Goal: Information Seeking & Learning: Learn about a topic

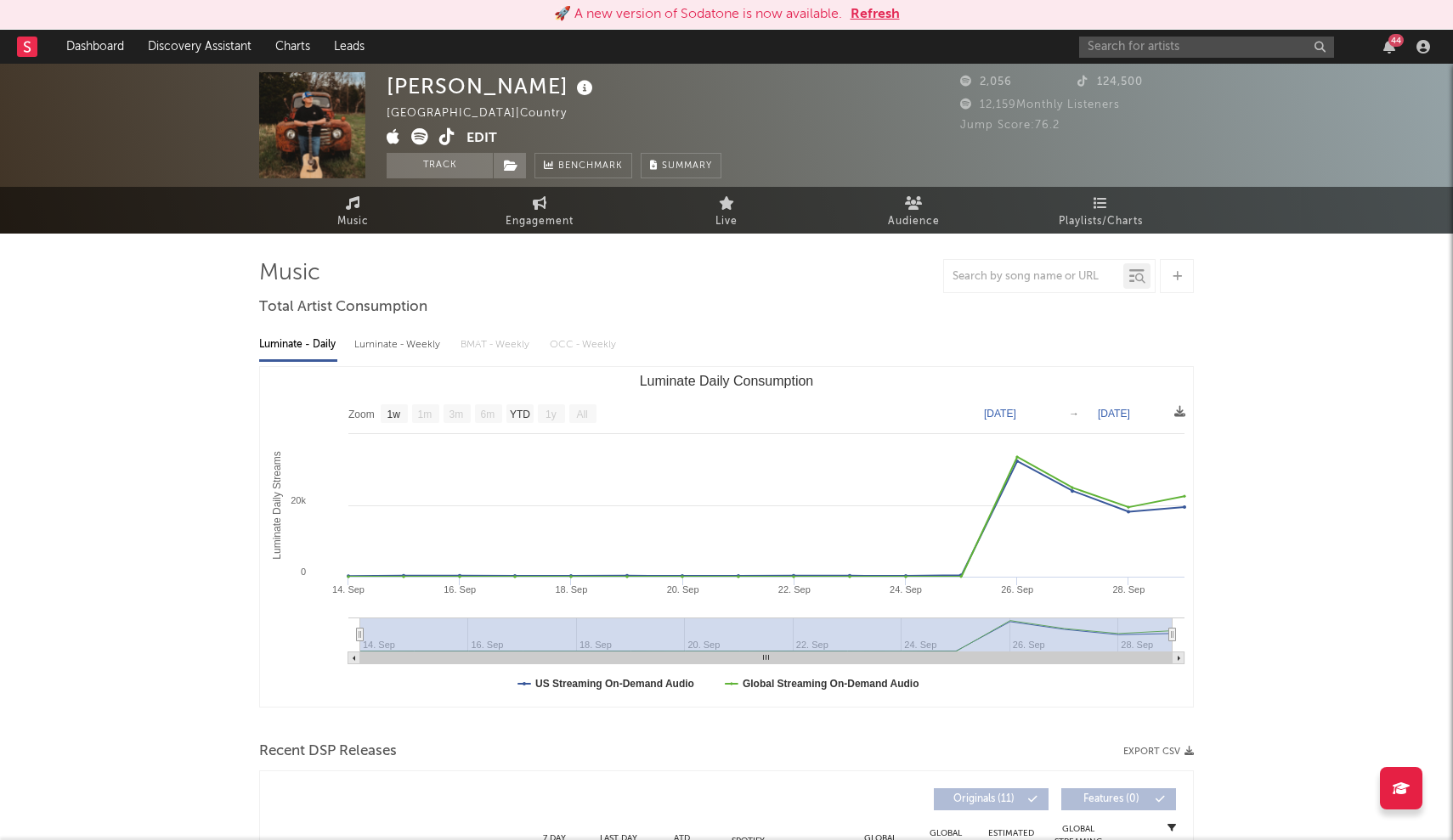
select select "1w"
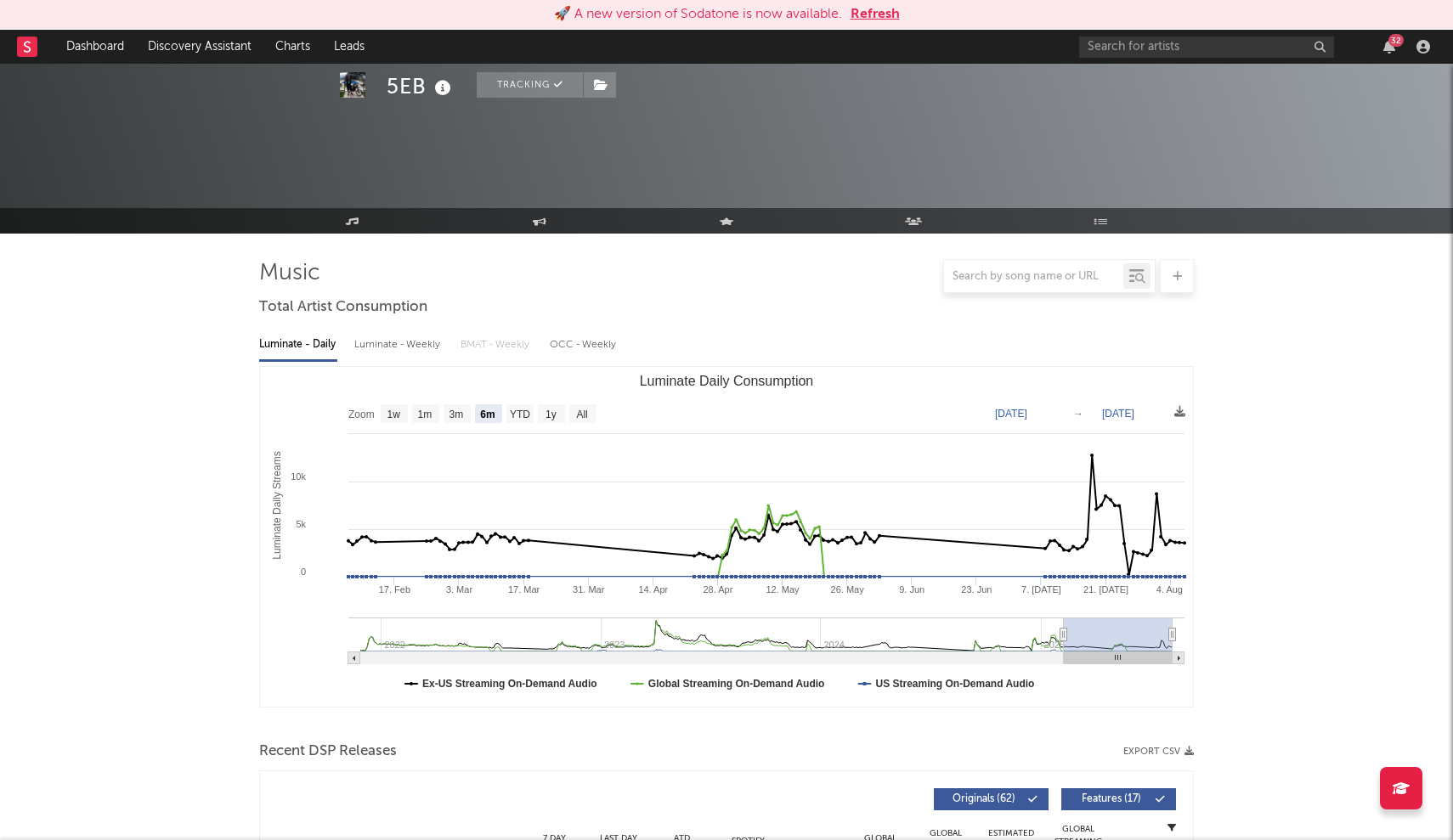
select select "6m"
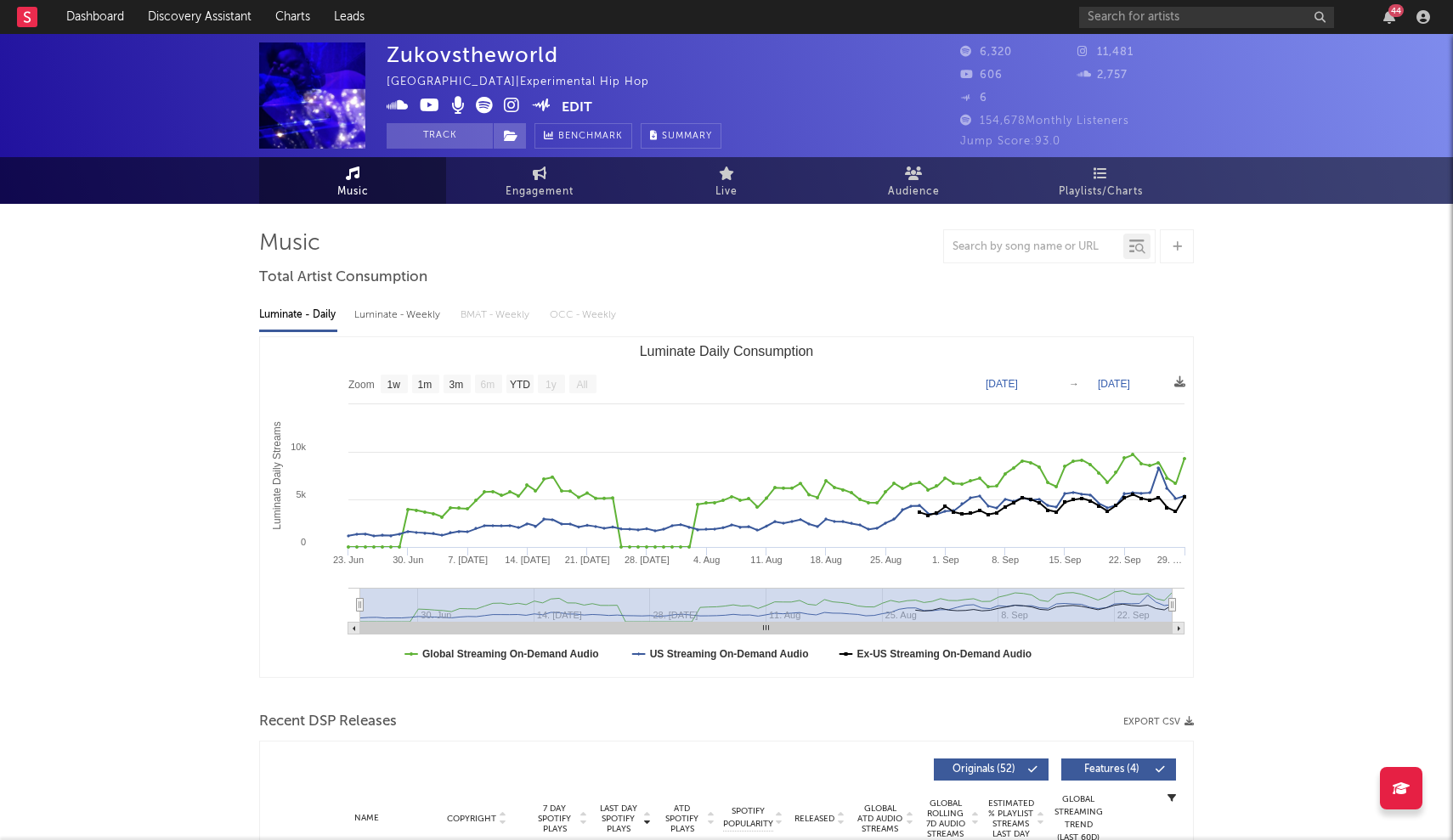
click at [474, 101] on span at bounding box center [474, 107] width 175 height 22
click at [485, 107] on icon at bounding box center [485, 106] width 17 height 17
click at [484, 109] on icon at bounding box center [485, 106] width 17 height 17
click at [454, 383] on text "3m" at bounding box center [456, 385] width 14 height 12
select select "3m"
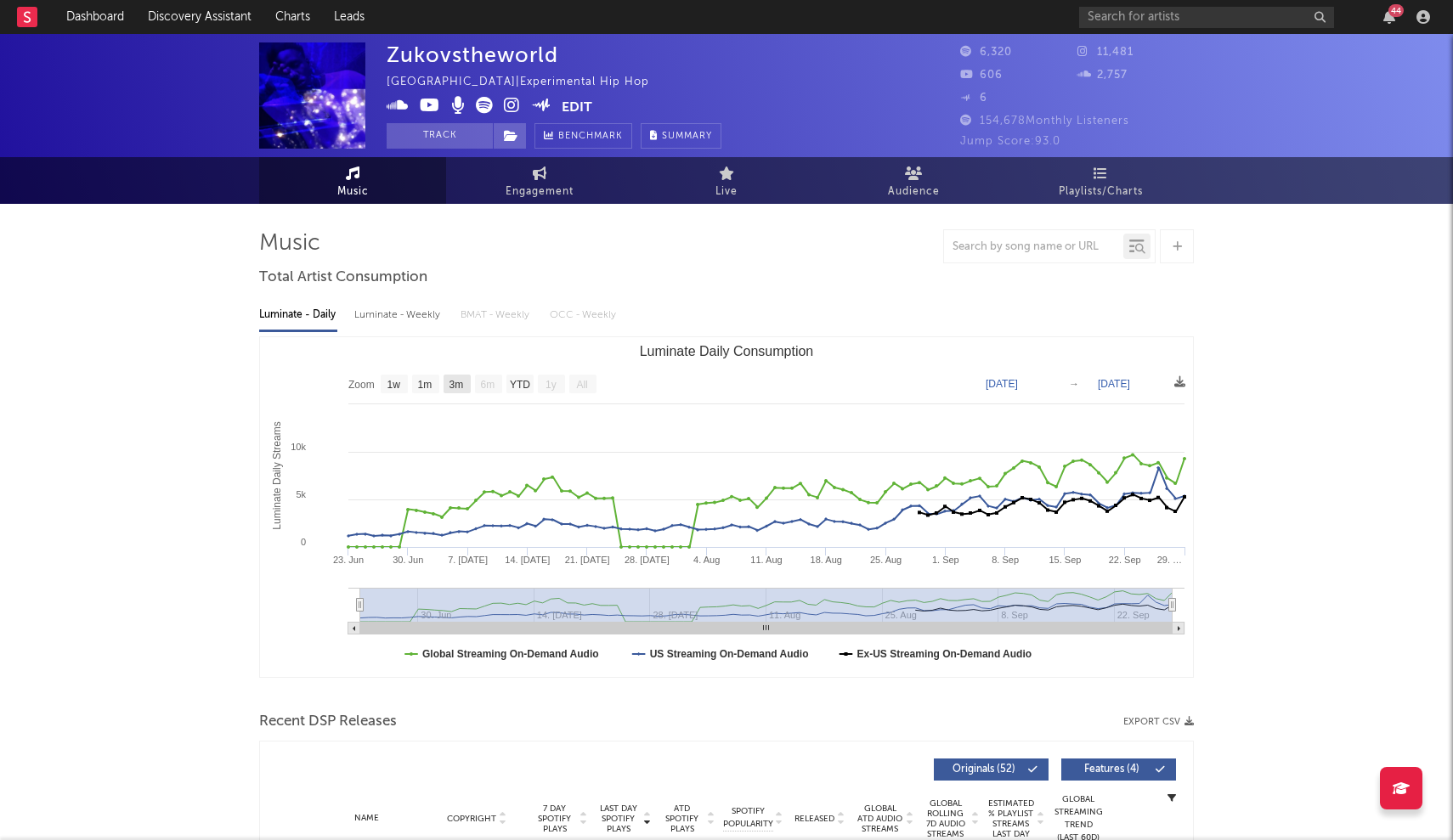
type input "2025-06-29"
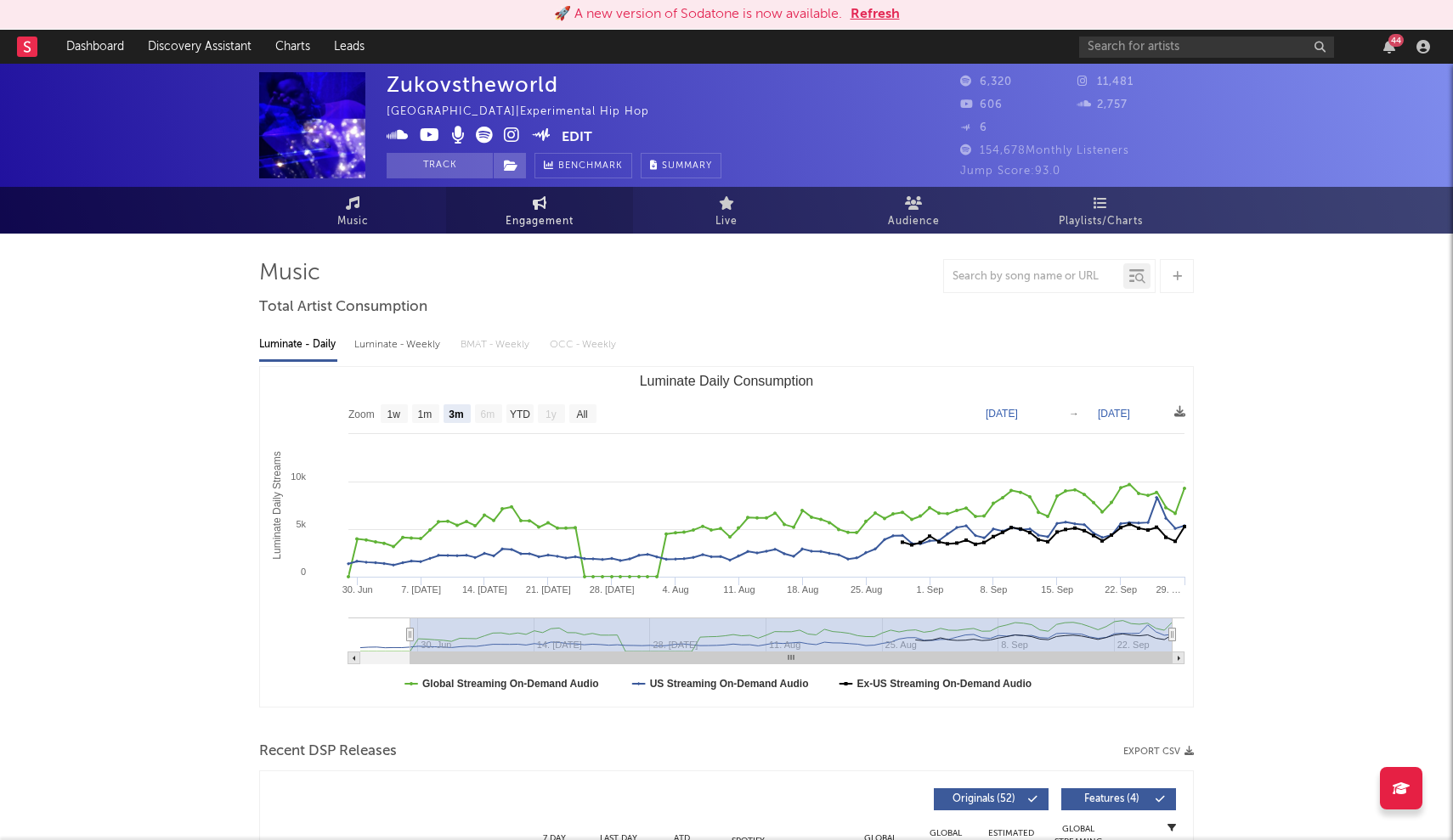
click at [544, 194] on link "Engagement" at bounding box center [539, 210] width 187 height 47
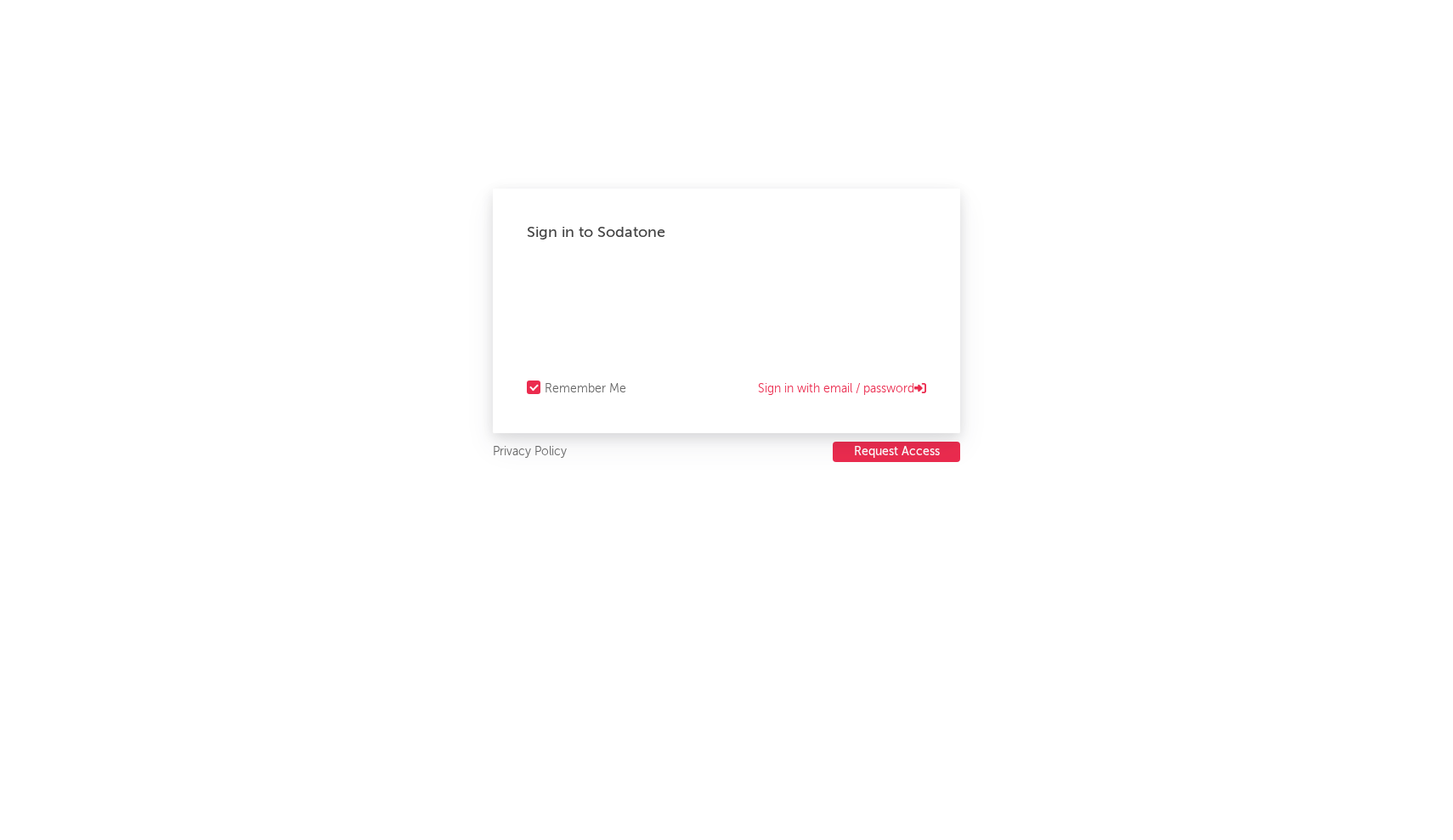
click at [978, 8] on div "Sign in to Sodatone Remember Me Sign in with email / password Privacy Policy Re…" at bounding box center [726, 420] width 1453 height 840
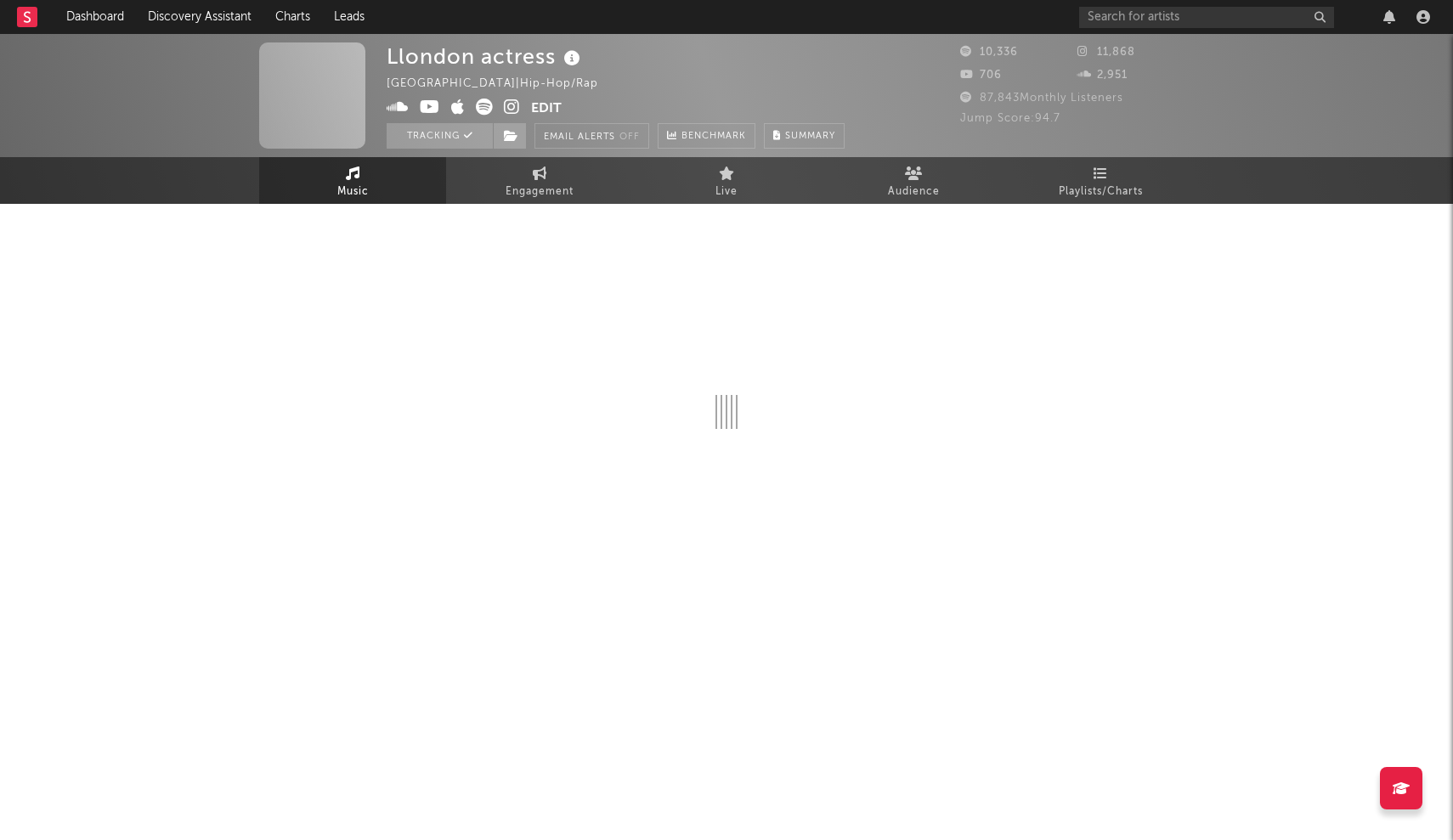
select select "1w"
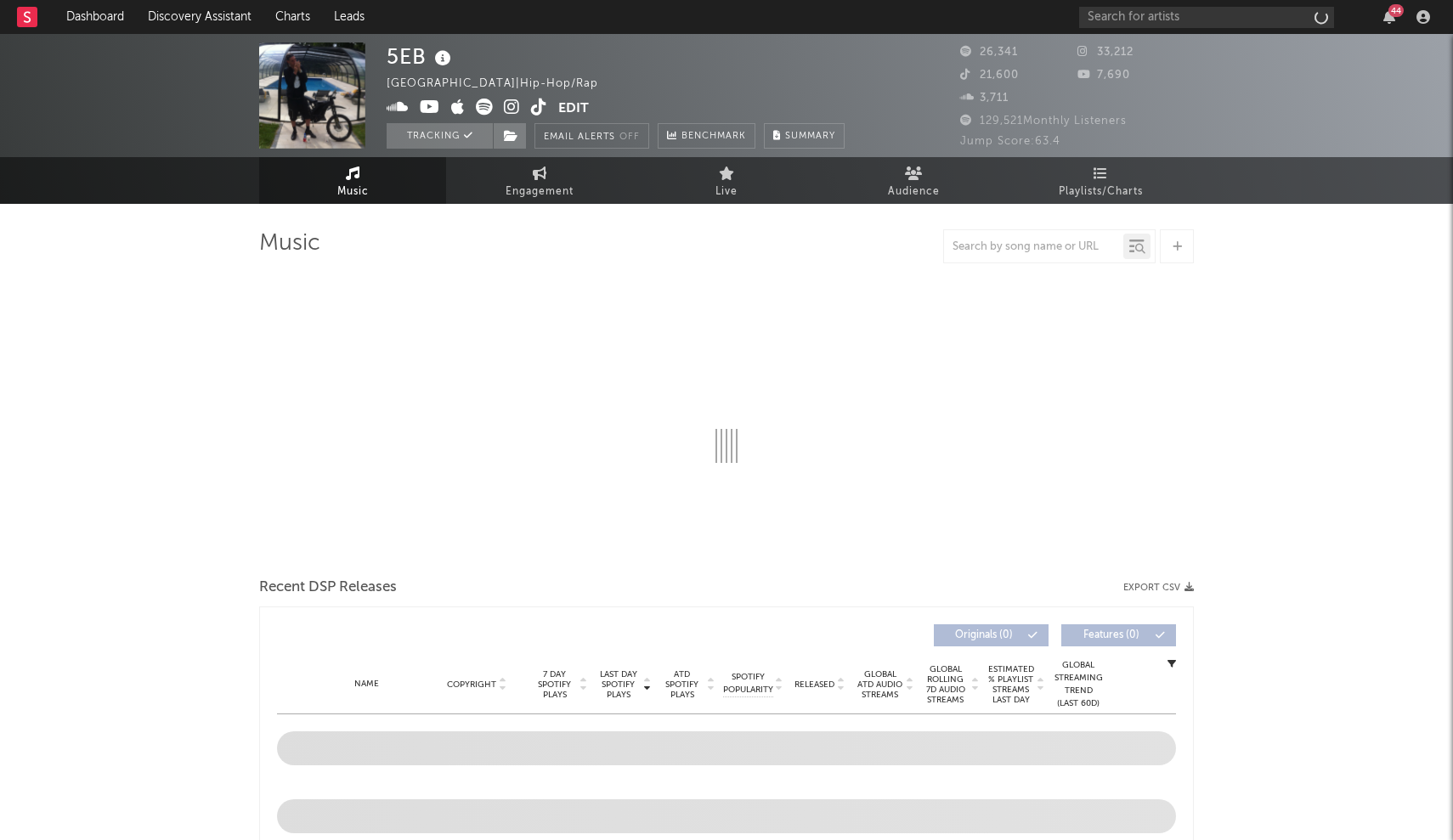
select select "6m"
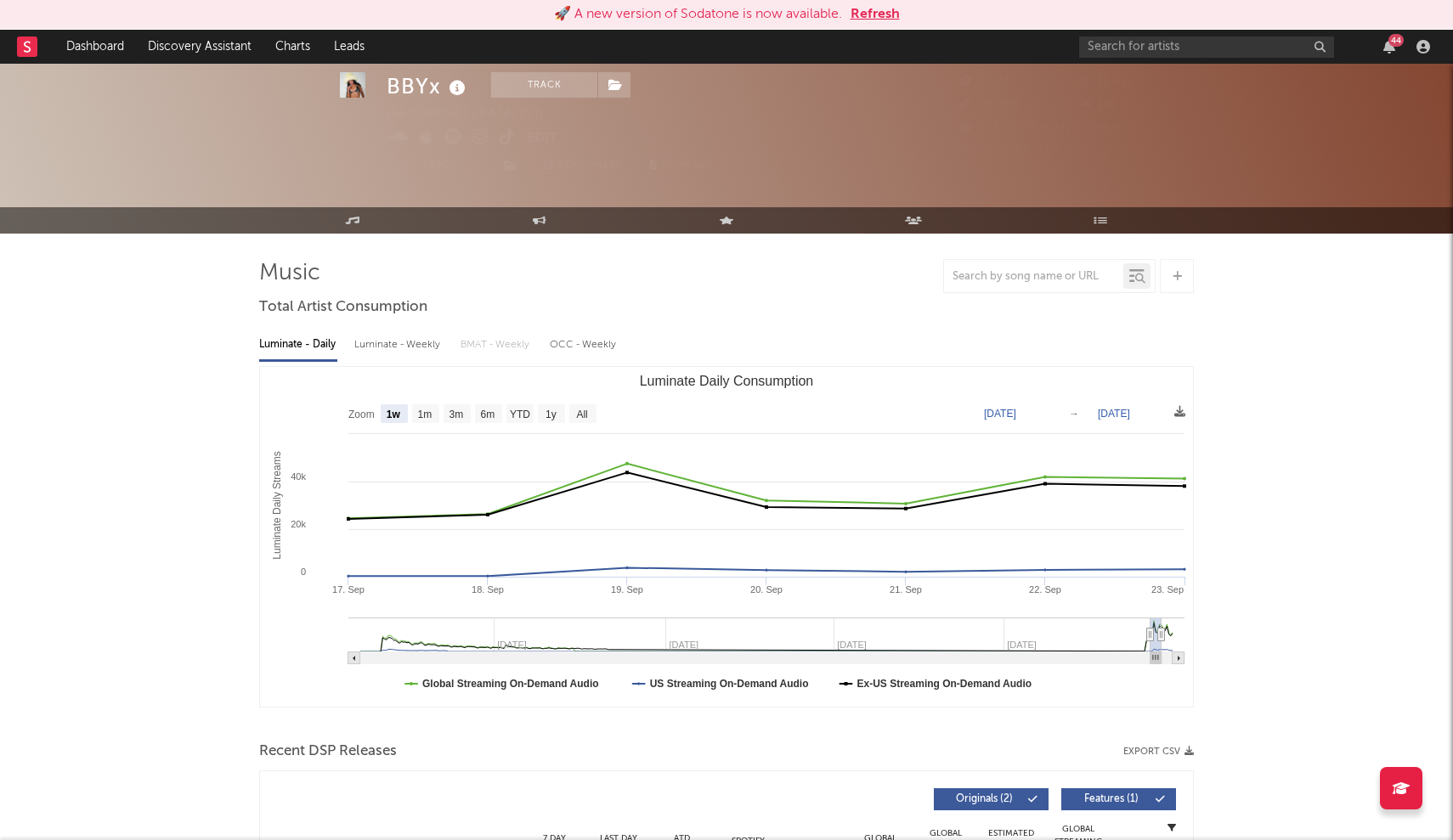
select select "1w"
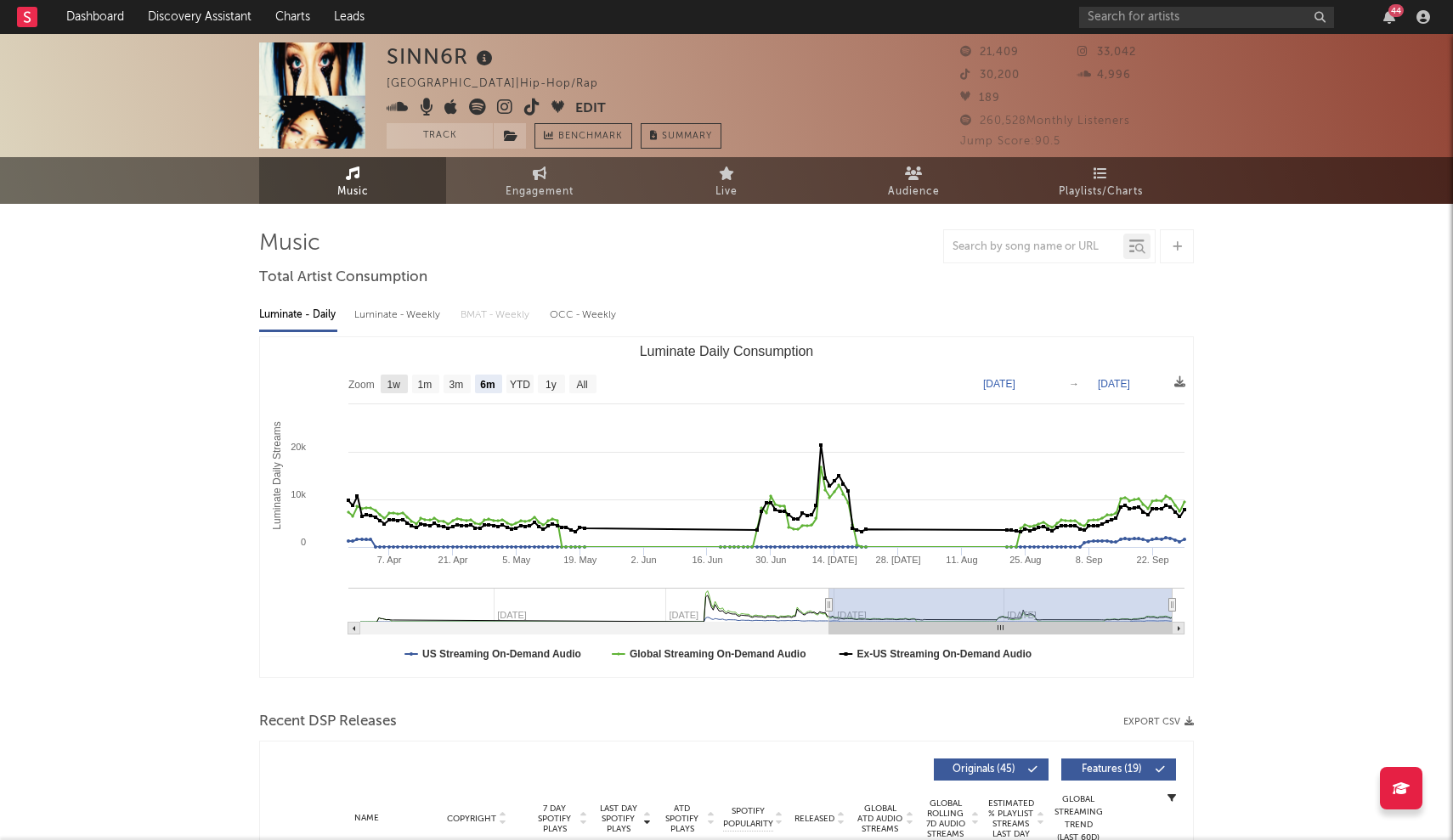
click at [395, 384] on text "1w" at bounding box center [394, 385] width 13 height 12
select select "1w"
type input "2025-09-23"
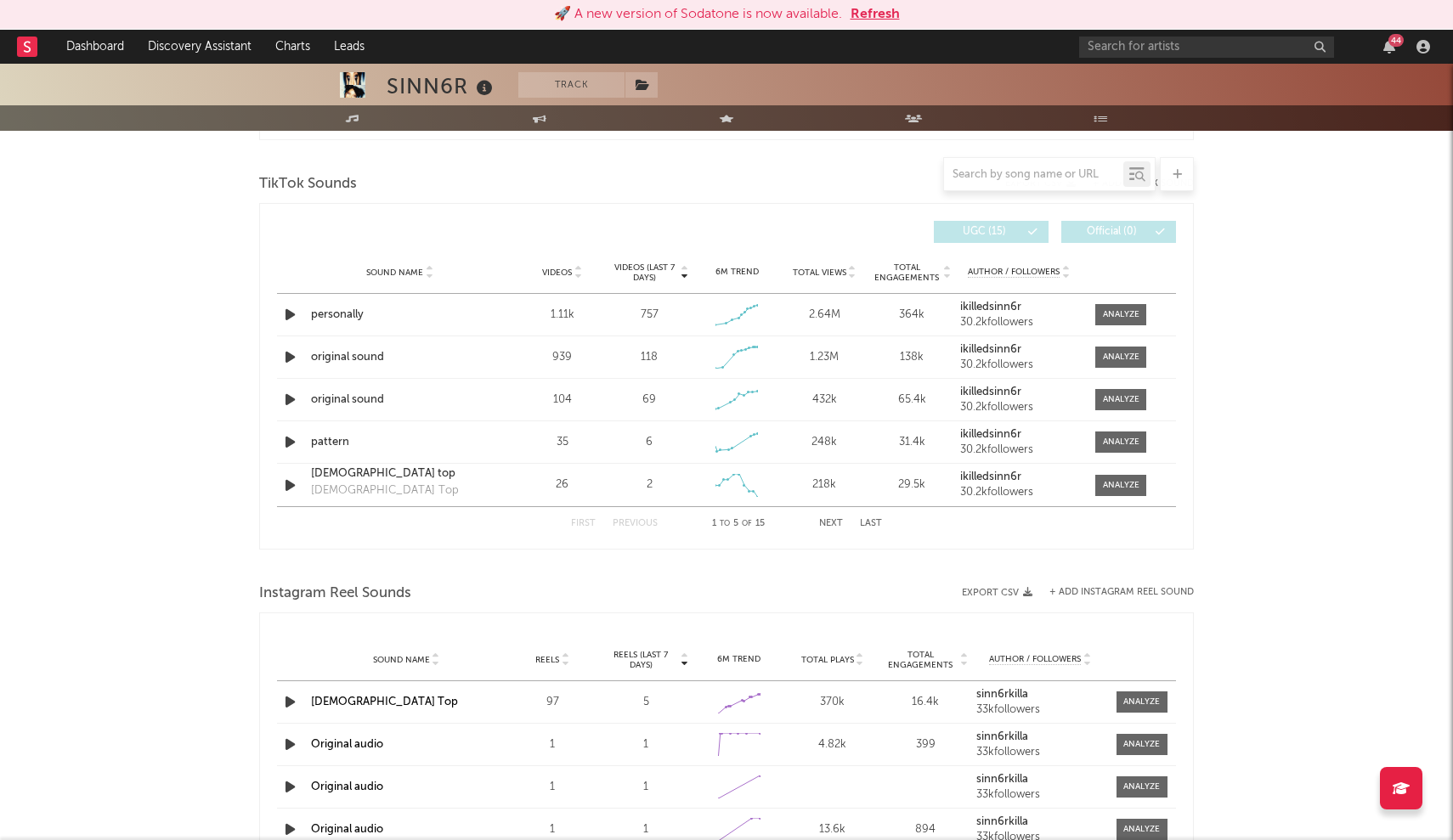
scroll to position [1122, 0]
click at [380, 252] on div "Sound Name Videos Videos (last 7 days) Weekly Growth % 6M Trend Total Views Tot…" at bounding box center [727, 272] width 900 height 42
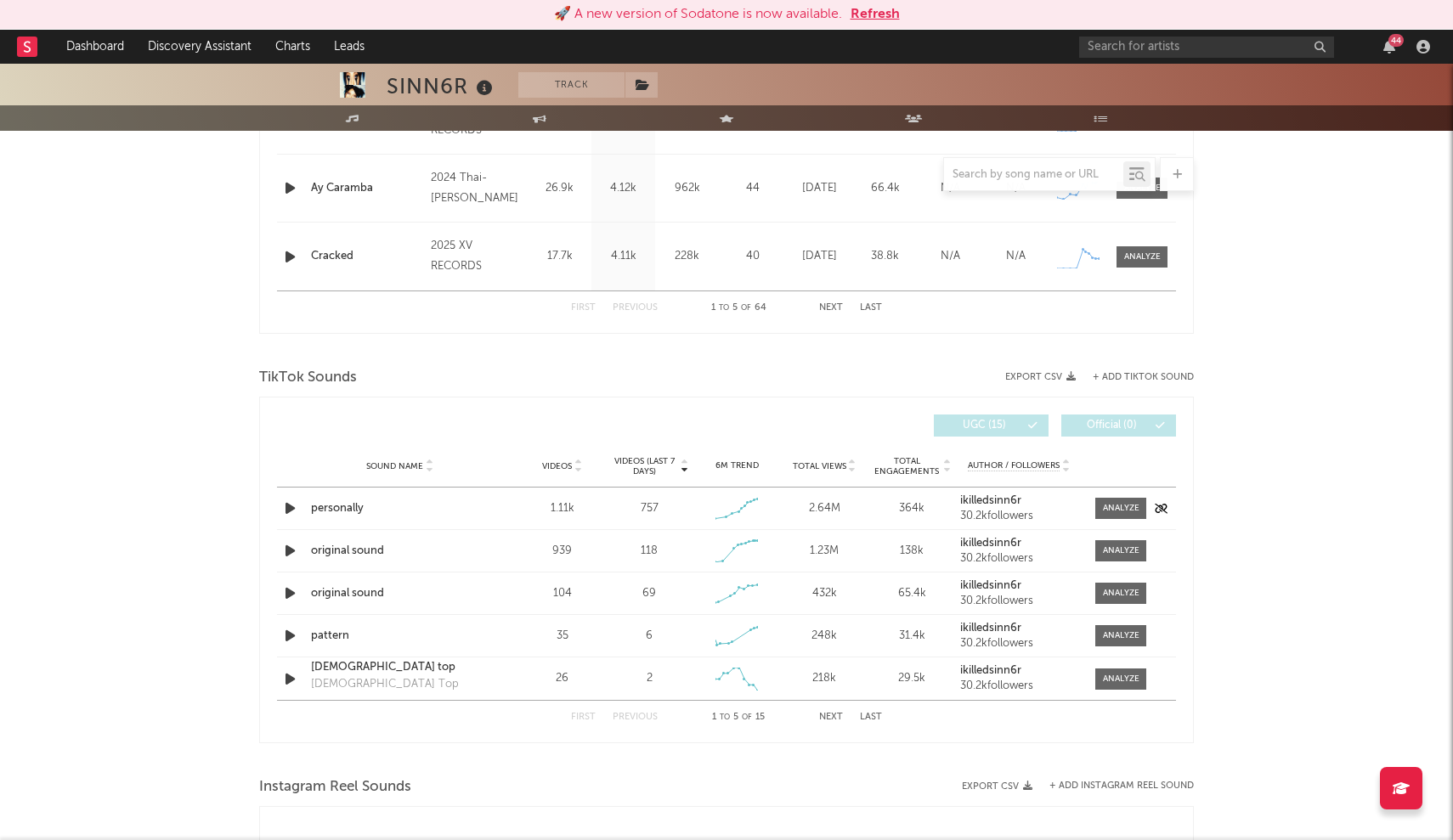
scroll to position [931, 0]
click at [289, 506] on icon "button" at bounding box center [289, 505] width 18 height 22
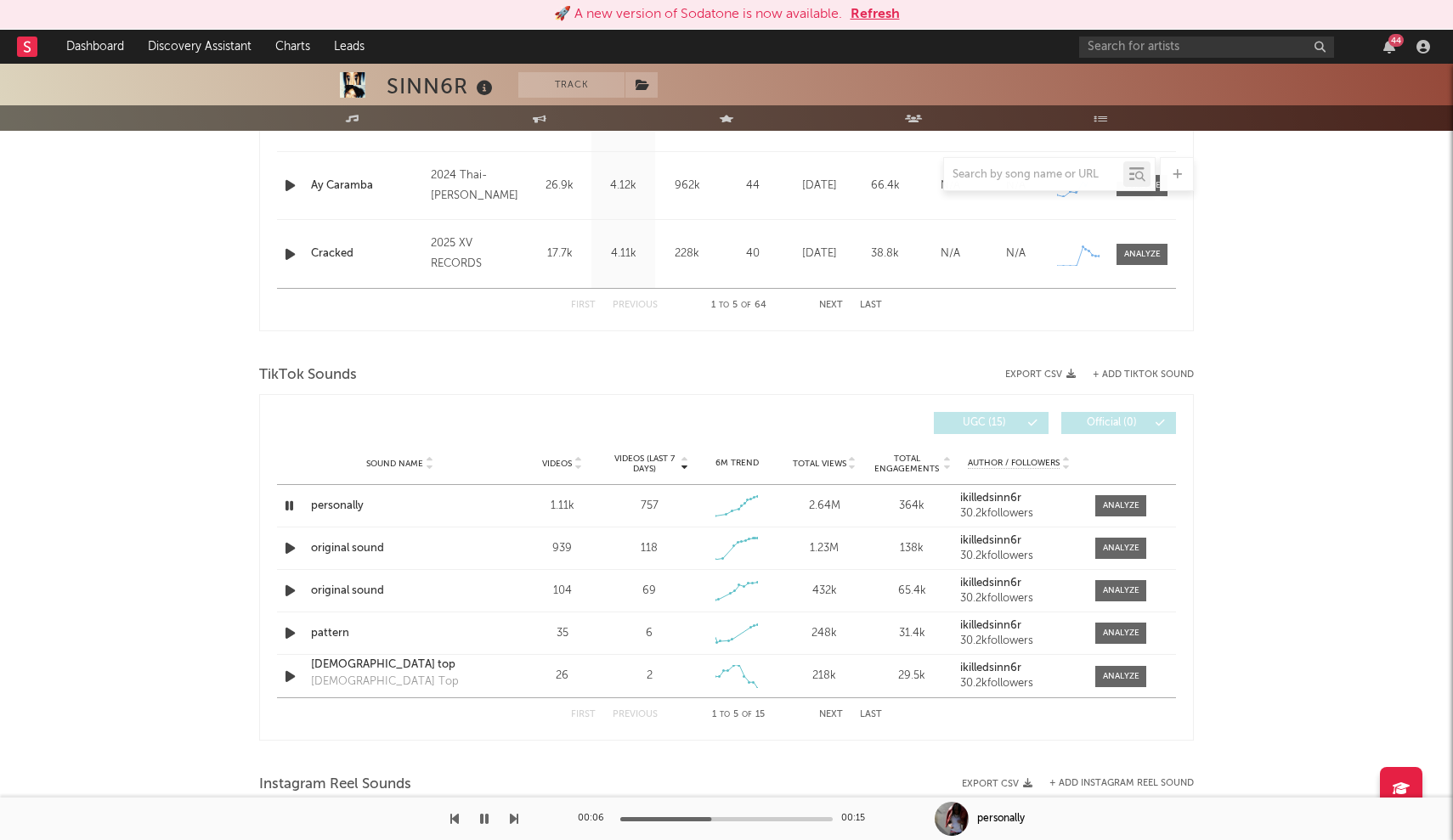
click at [482, 819] on icon "button" at bounding box center [484, 819] width 8 height 13
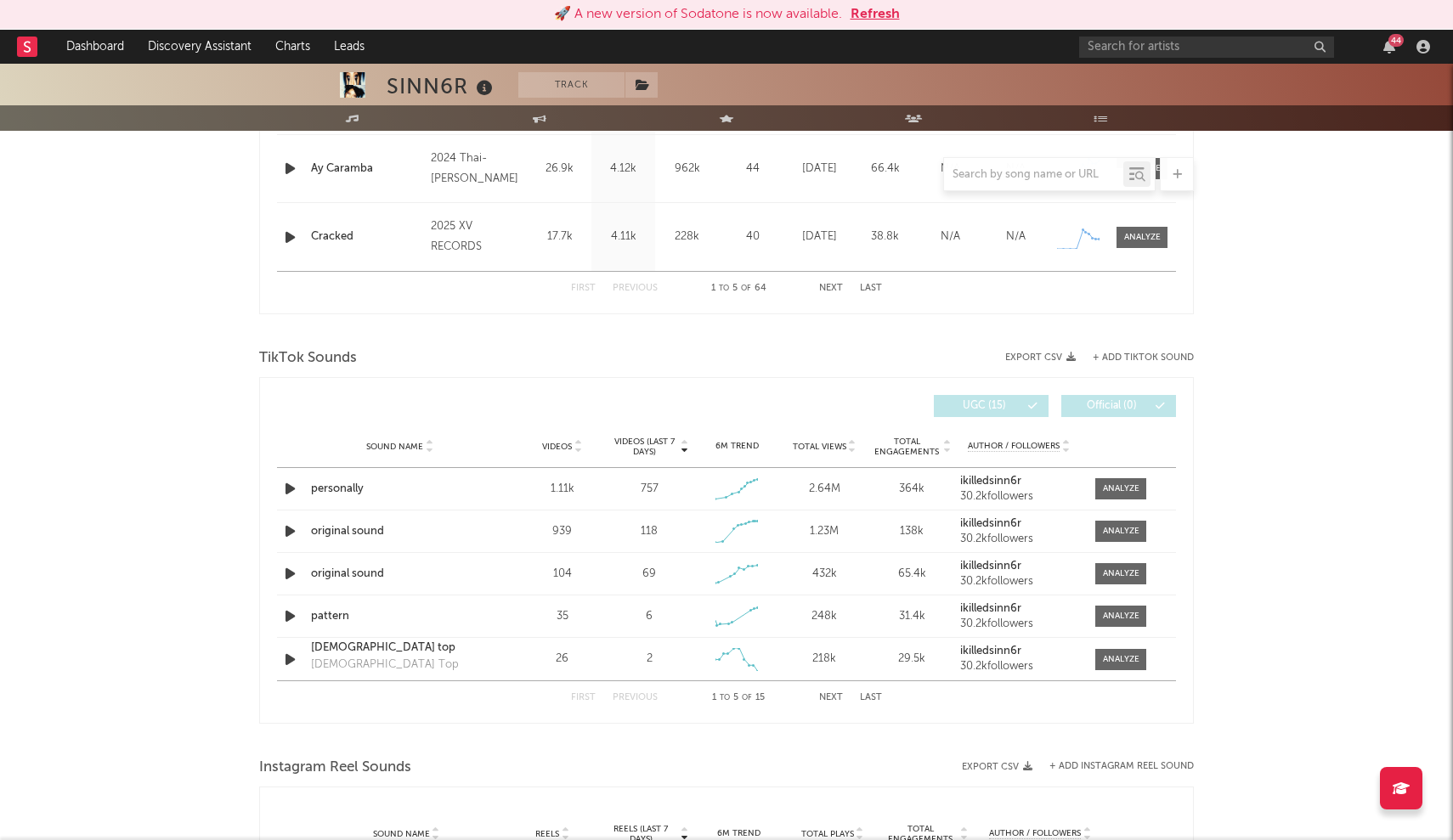
scroll to position [952, 0]
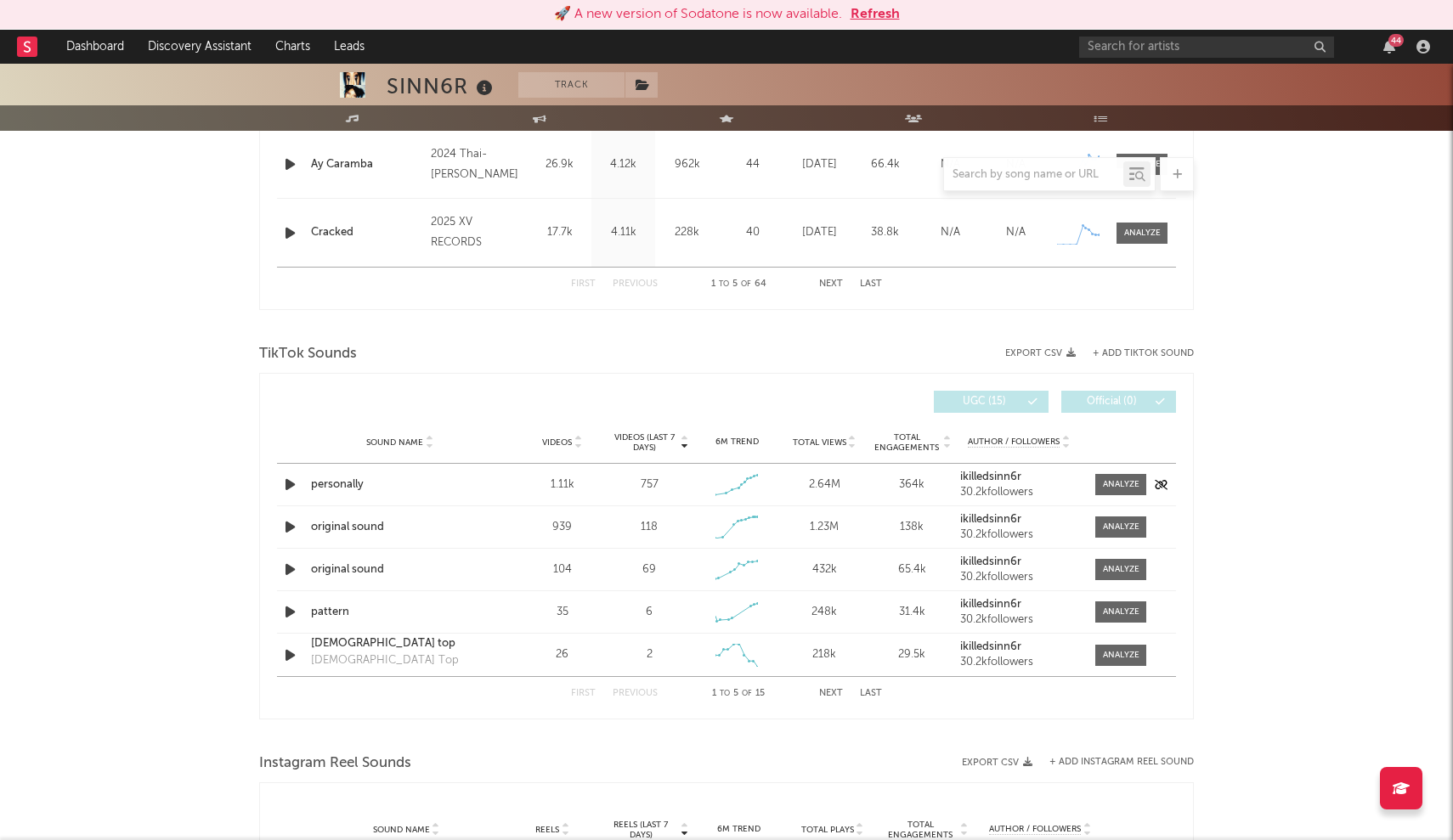
click at [342, 485] on div "personally" at bounding box center [400, 486] width 177 height 17
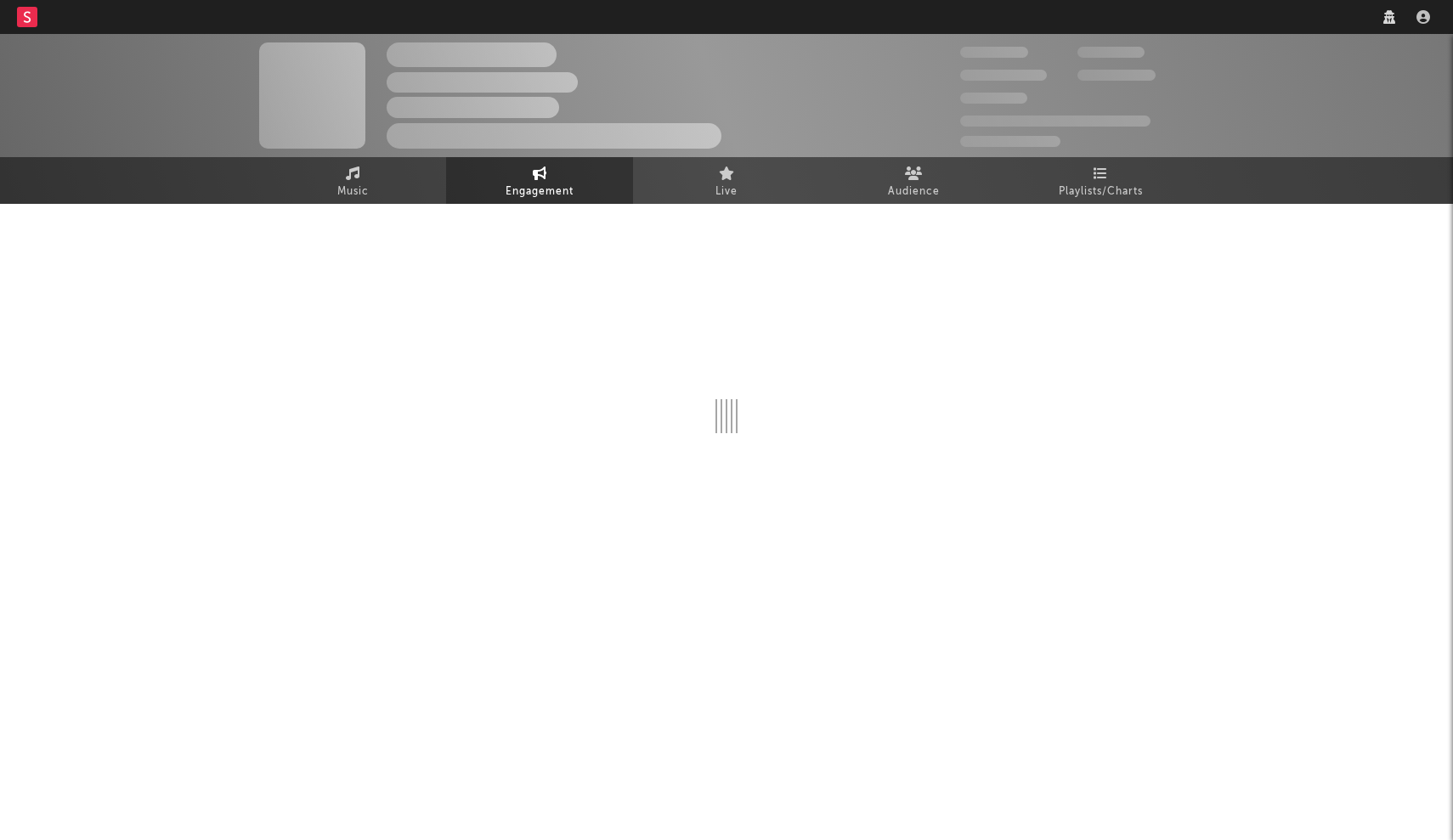
select select "1w"
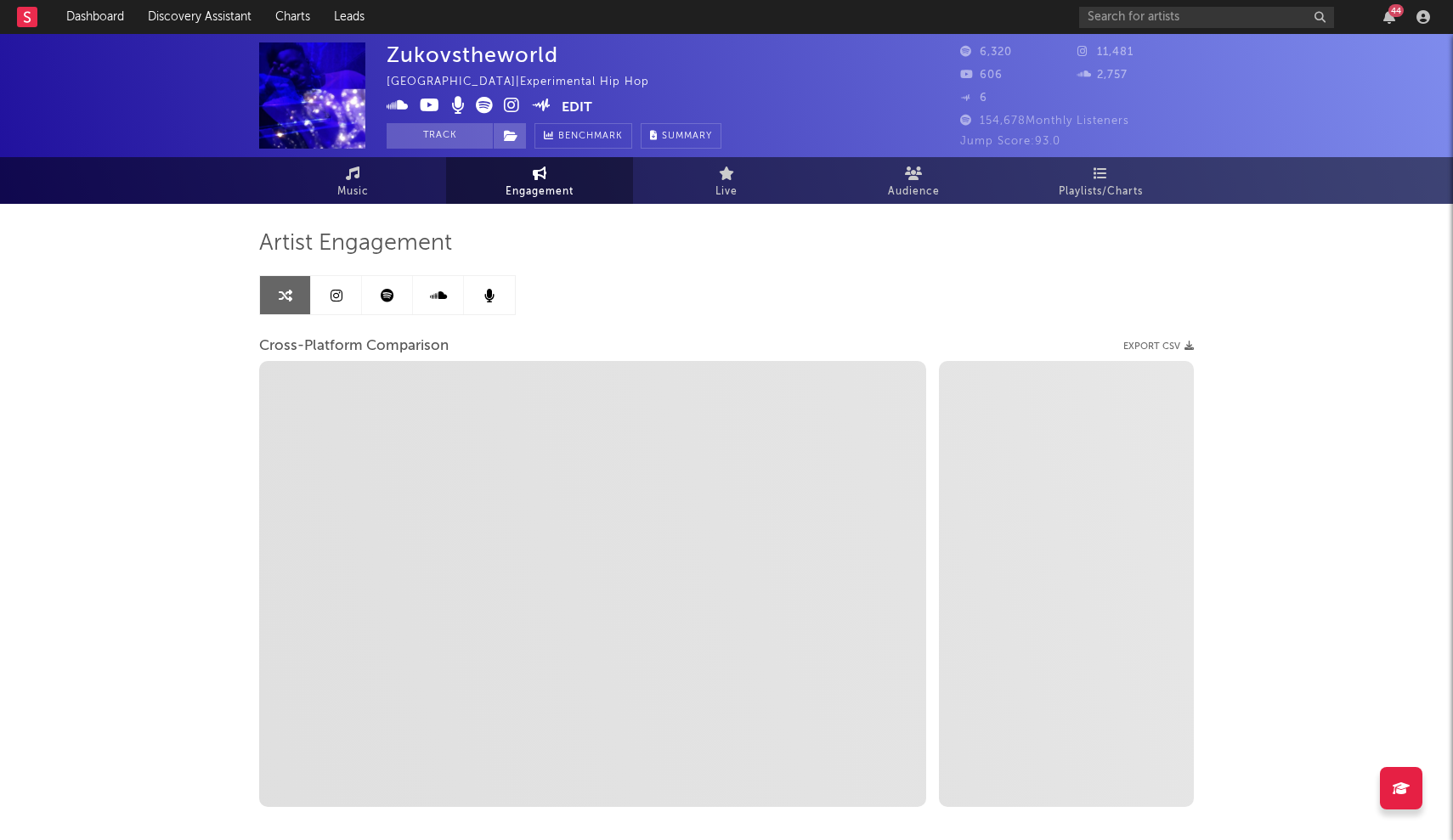
select select "1m"
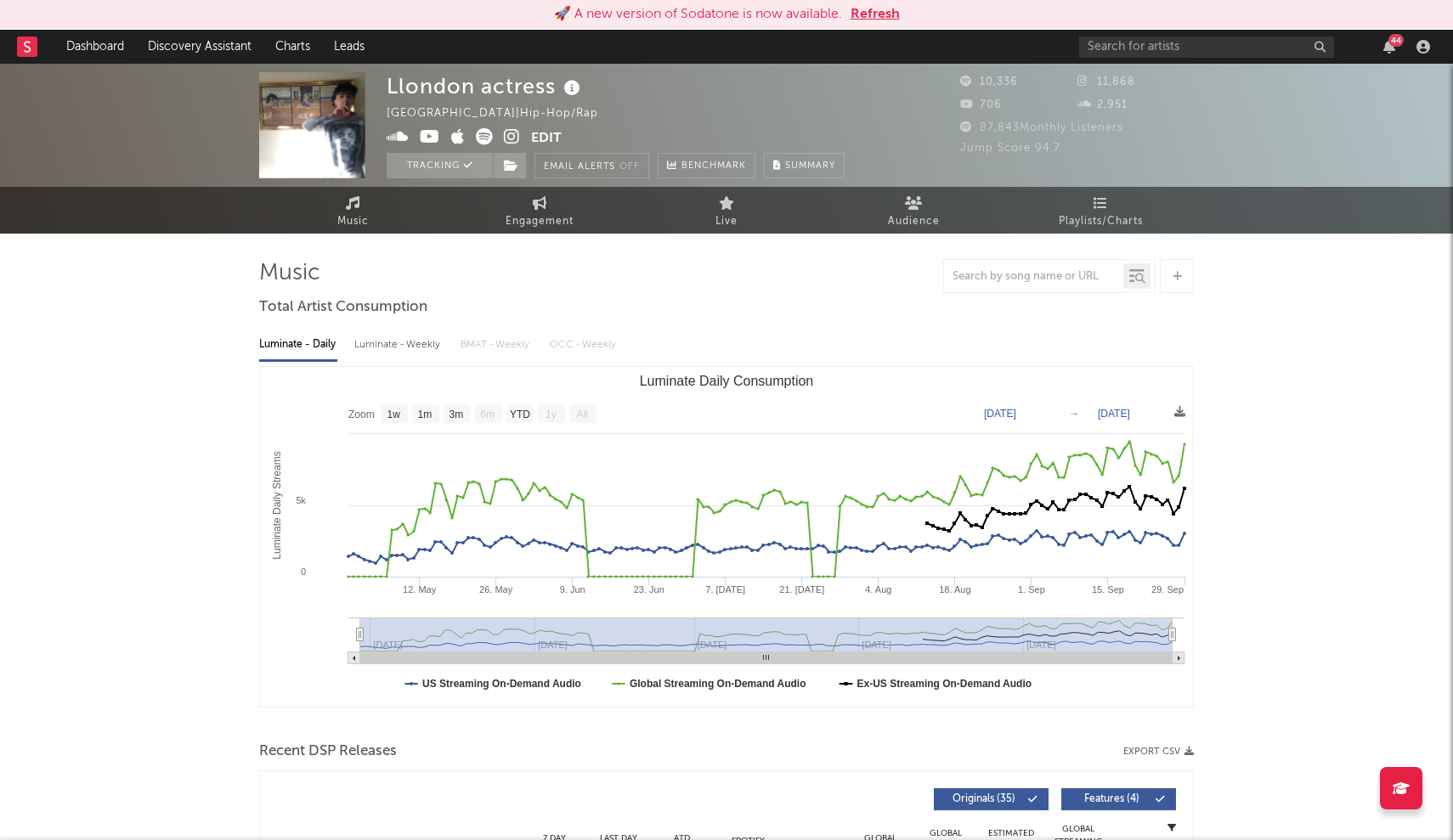
select select "1w"
